Goal: Task Accomplishment & Management: Use online tool/utility

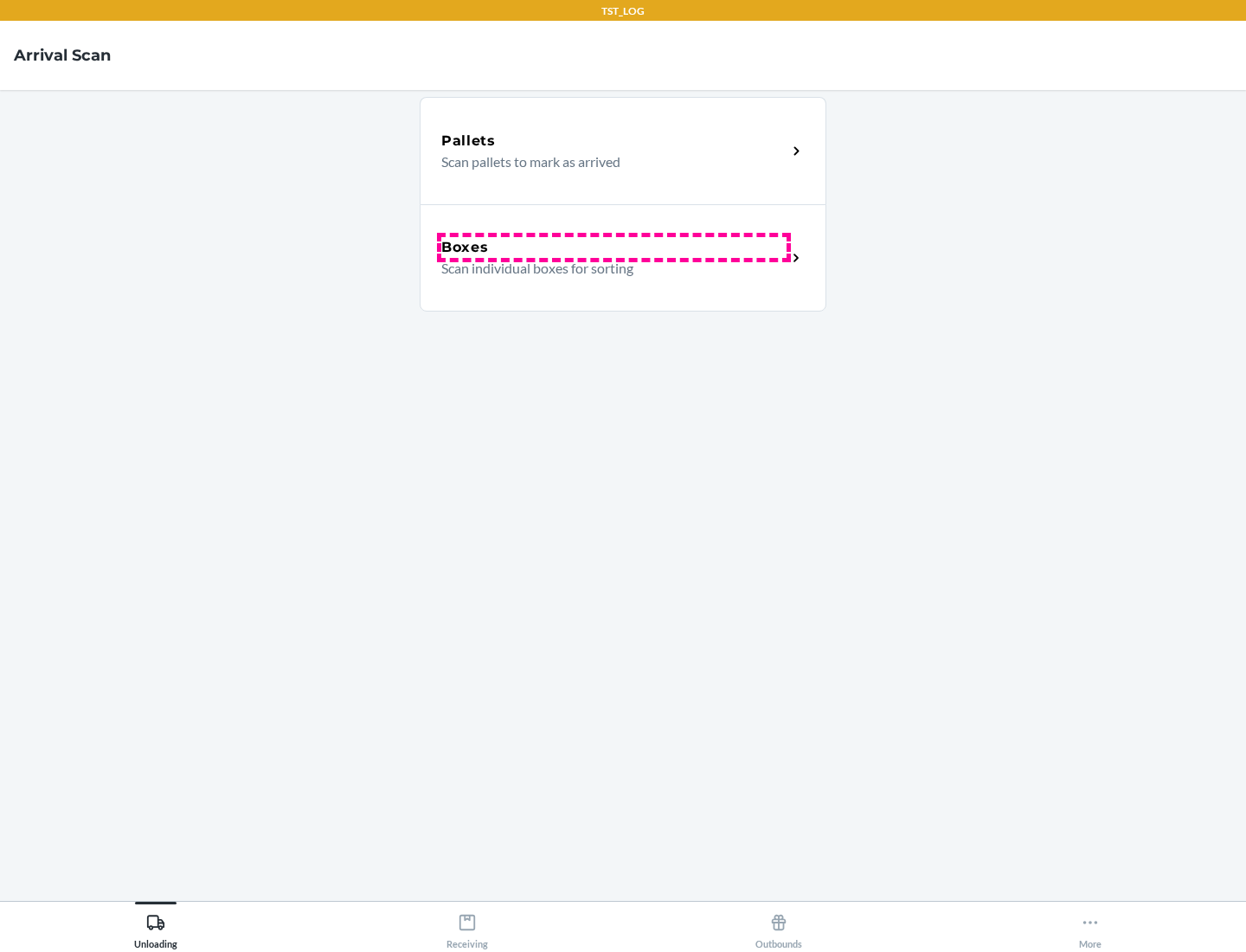
click at [614, 247] on div "Boxes" at bounding box center [614, 247] width 345 height 21
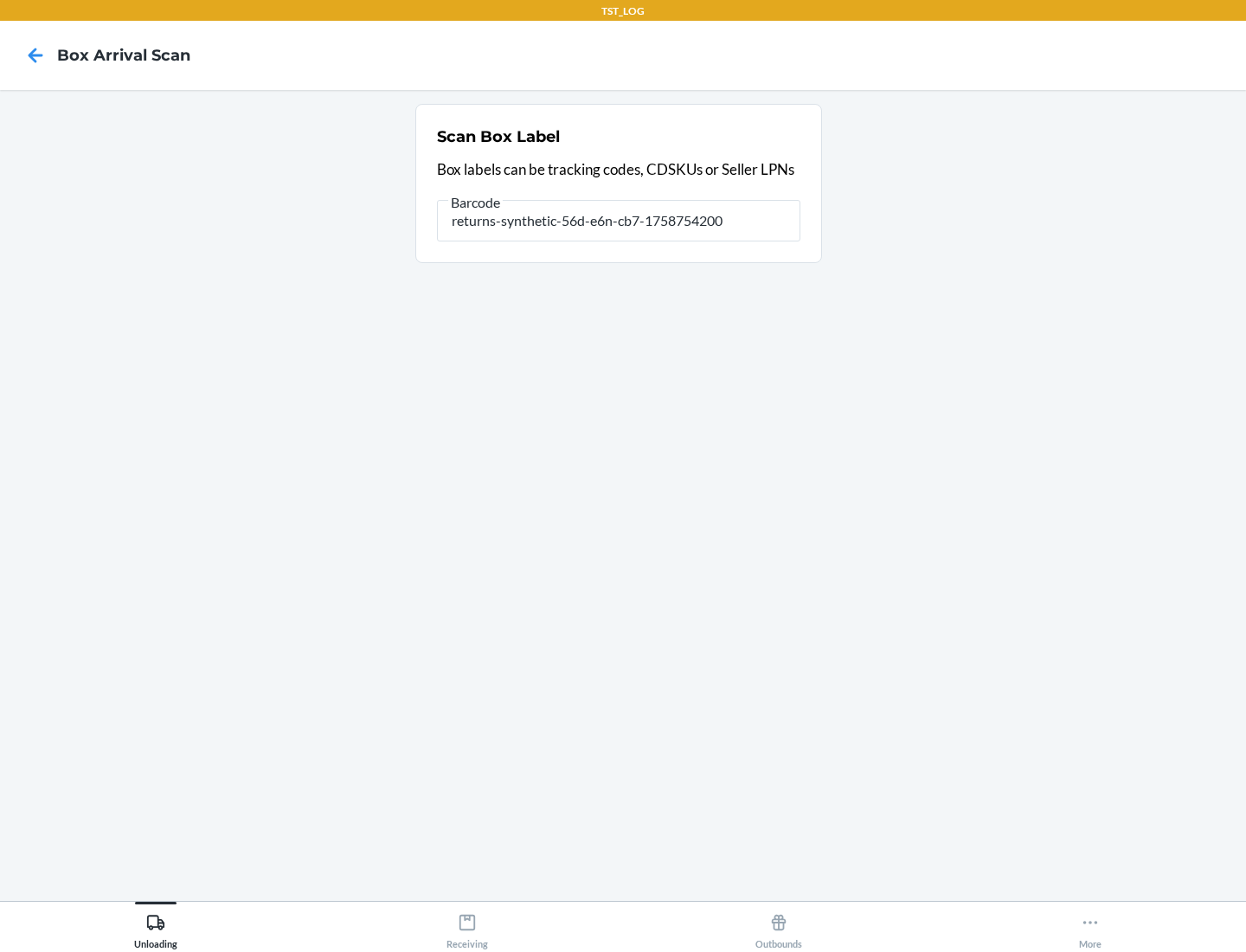
type input "returns-synthetic-56d-e6n-cb7-1758754200"
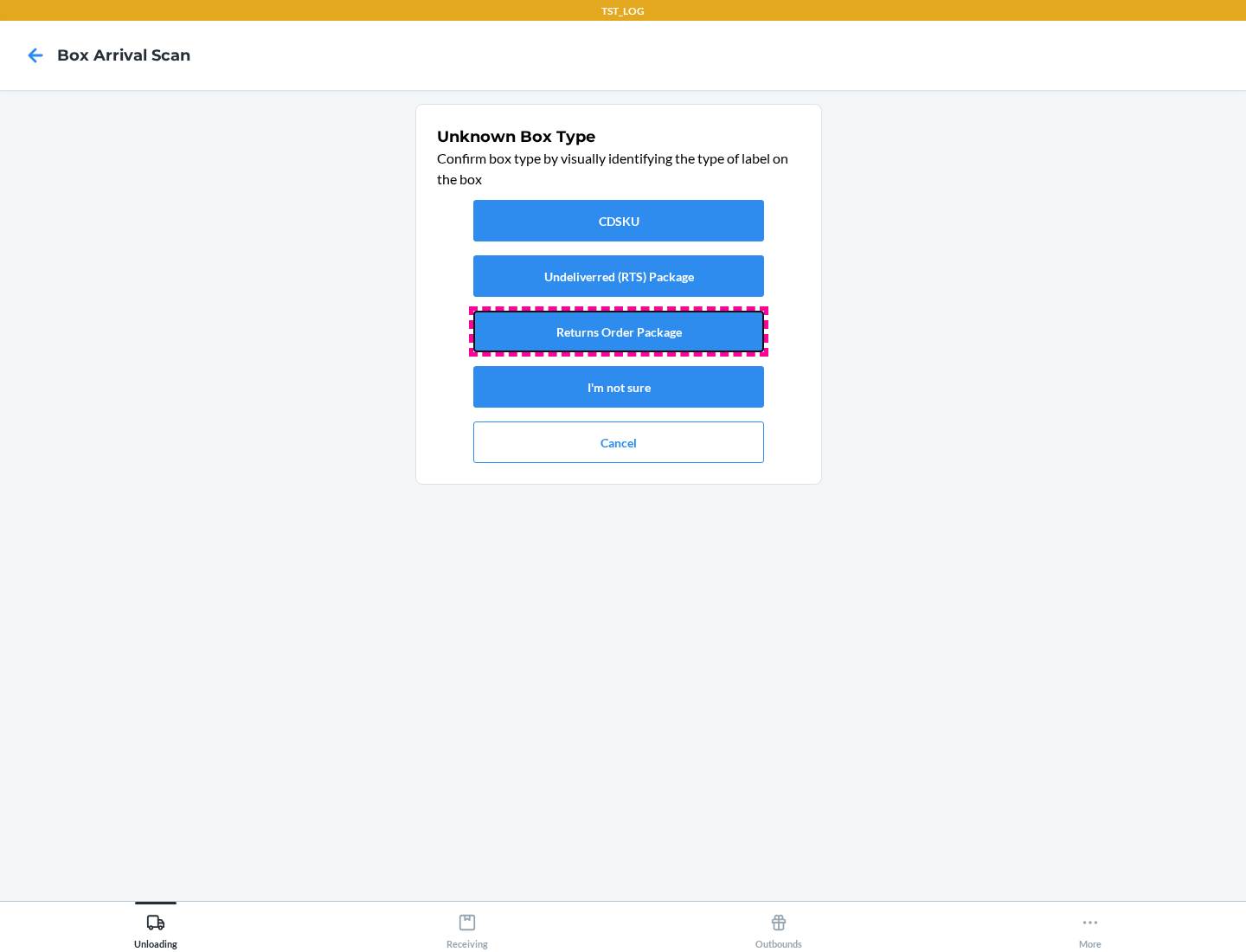
click at [618, 331] on button "Returns Order Package" at bounding box center [619, 331] width 291 height 42
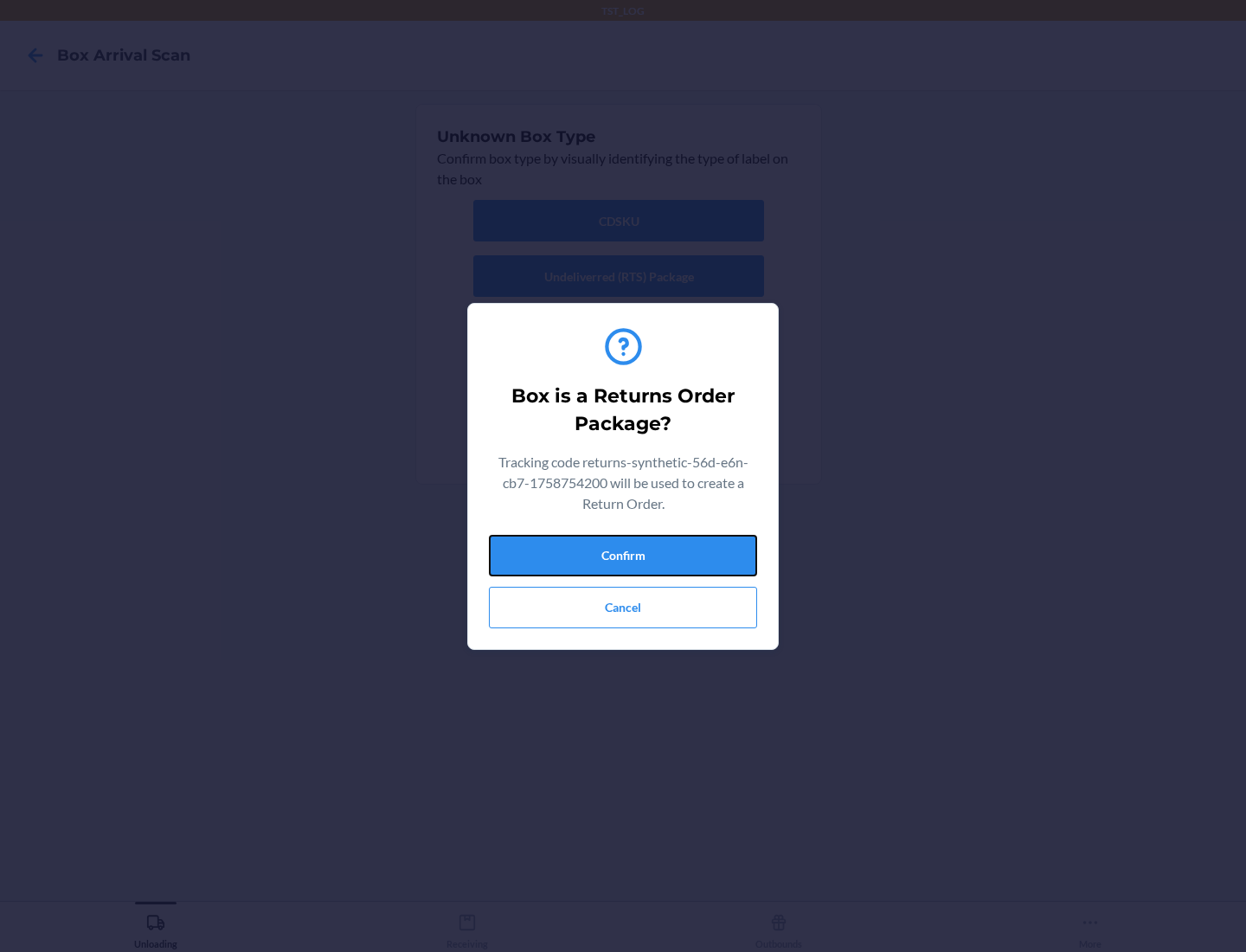
click at [623, 555] on button "Confirm" at bounding box center [623, 555] width 269 height 42
